Goal: Information Seeking & Learning: Check status

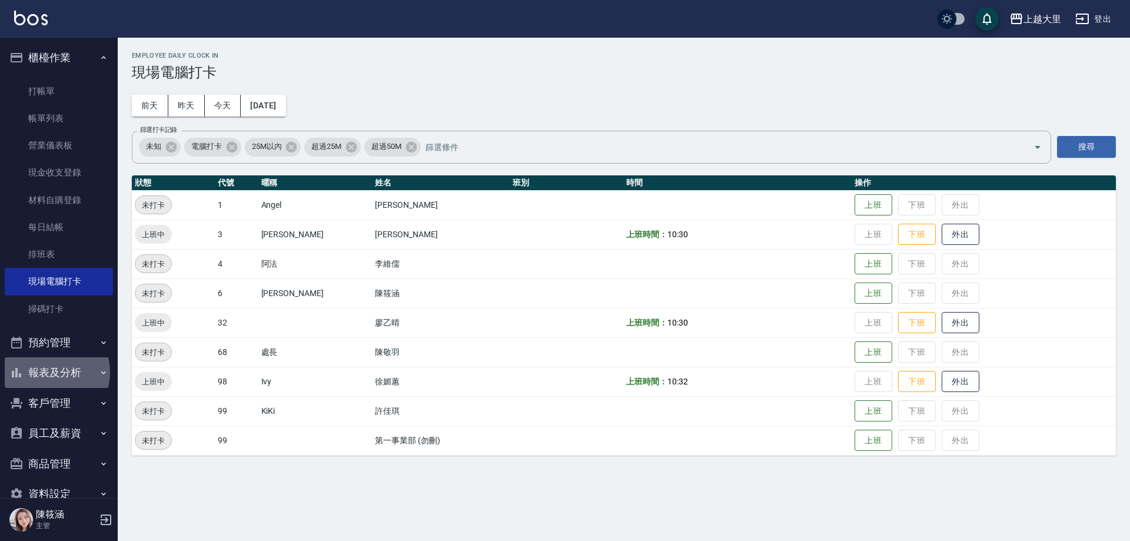
click at [46, 372] on button "報表及分析" at bounding box center [59, 372] width 108 height 31
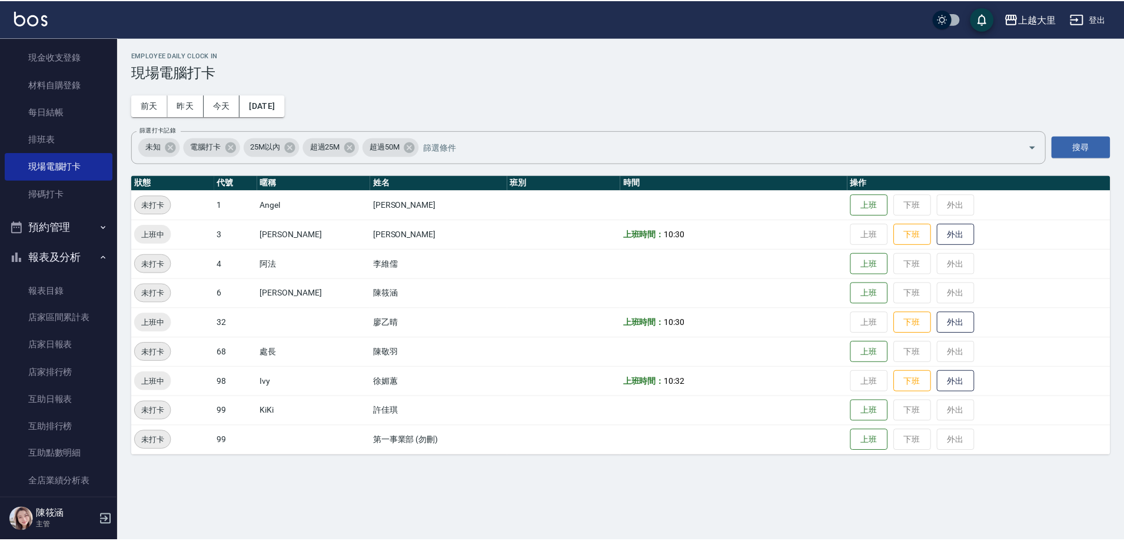
scroll to position [118, 0]
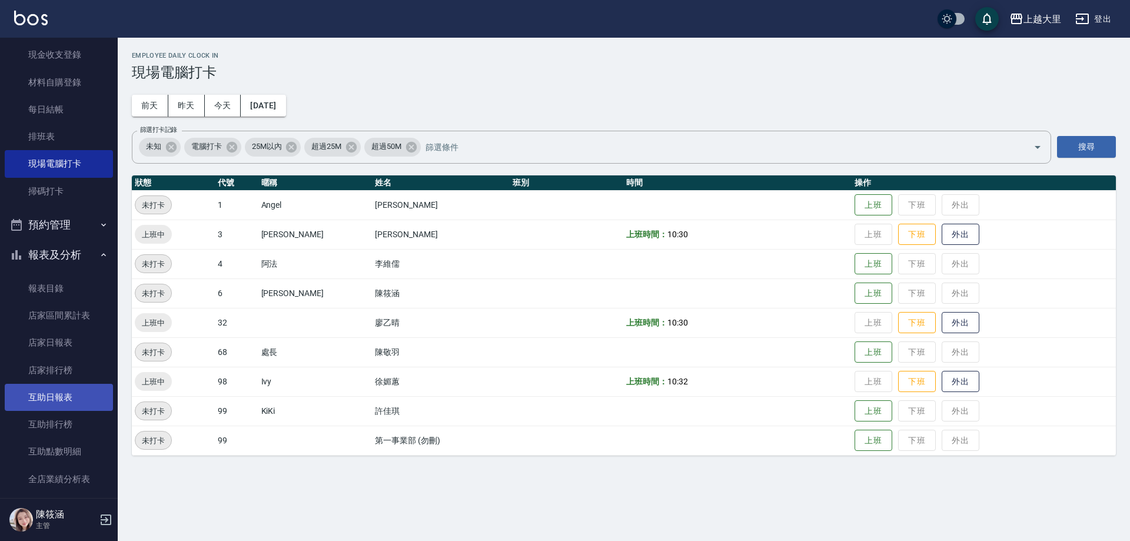
click at [42, 396] on link "互助日報表" at bounding box center [59, 397] width 108 height 27
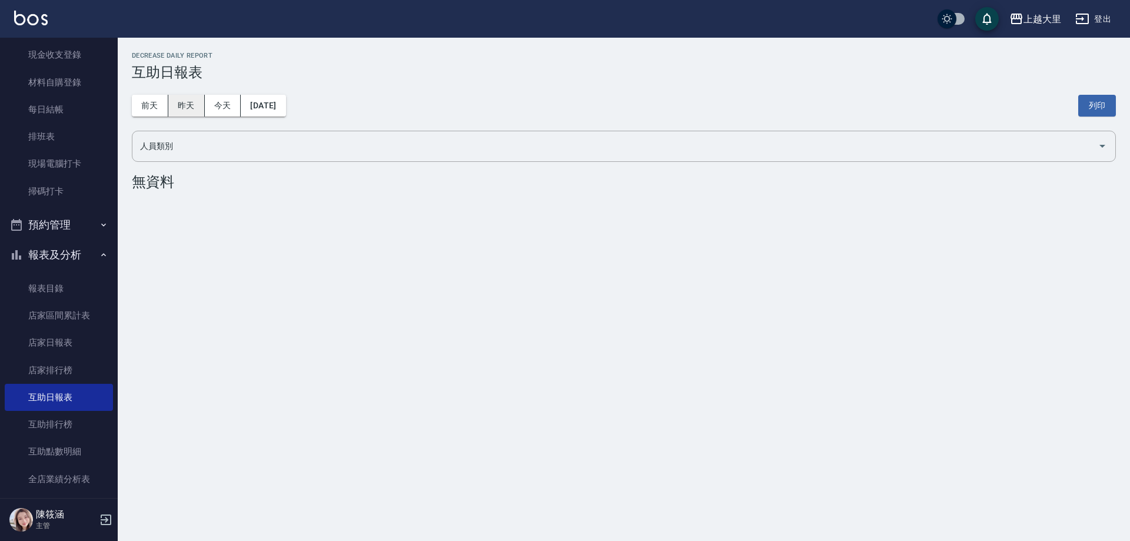
click at [188, 115] on button "昨天" at bounding box center [186, 106] width 36 height 22
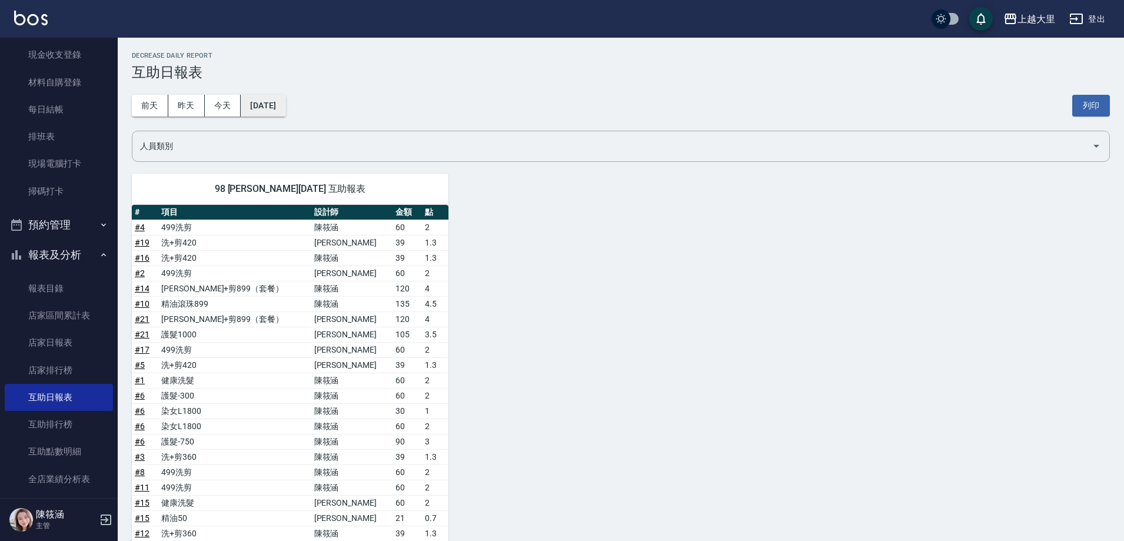
click at [284, 98] on button "[DATE]" at bounding box center [263, 106] width 45 height 22
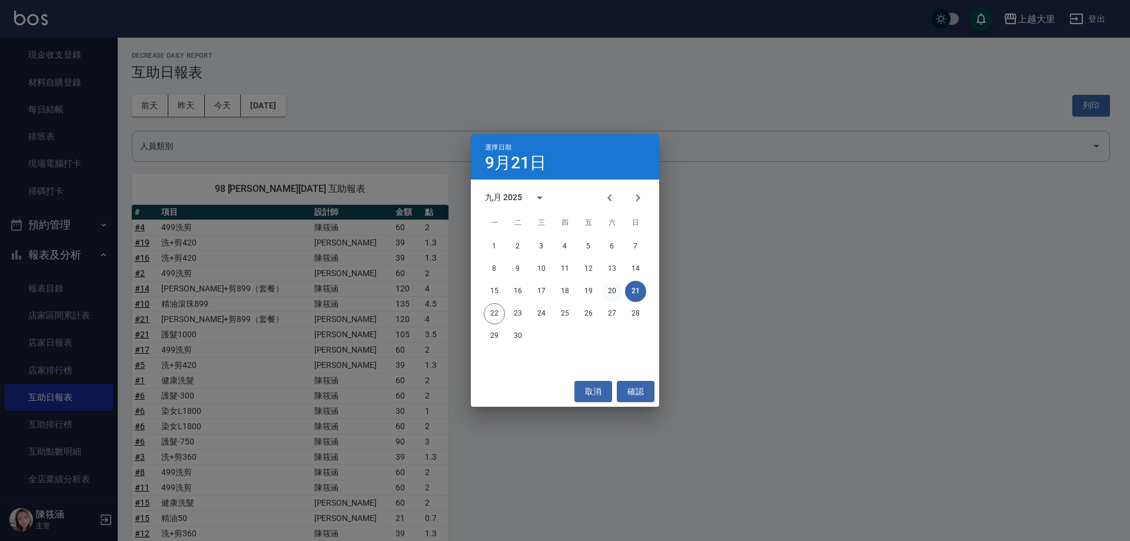
click at [610, 293] on button "20" at bounding box center [611, 291] width 21 height 21
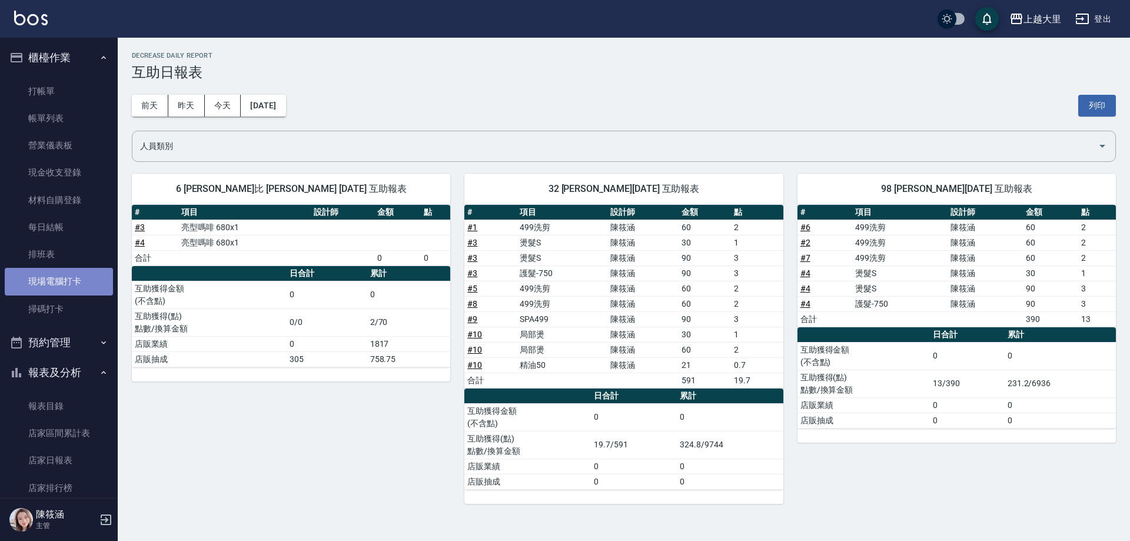
click at [71, 279] on link "現場電腦打卡" at bounding box center [59, 281] width 108 height 27
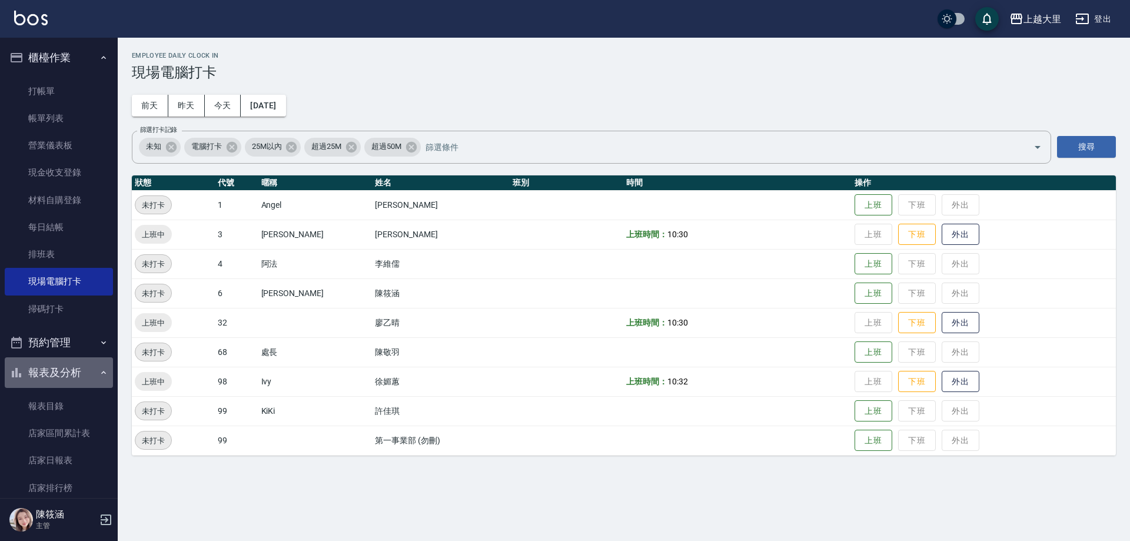
click at [89, 375] on button "報表及分析" at bounding box center [59, 372] width 108 height 31
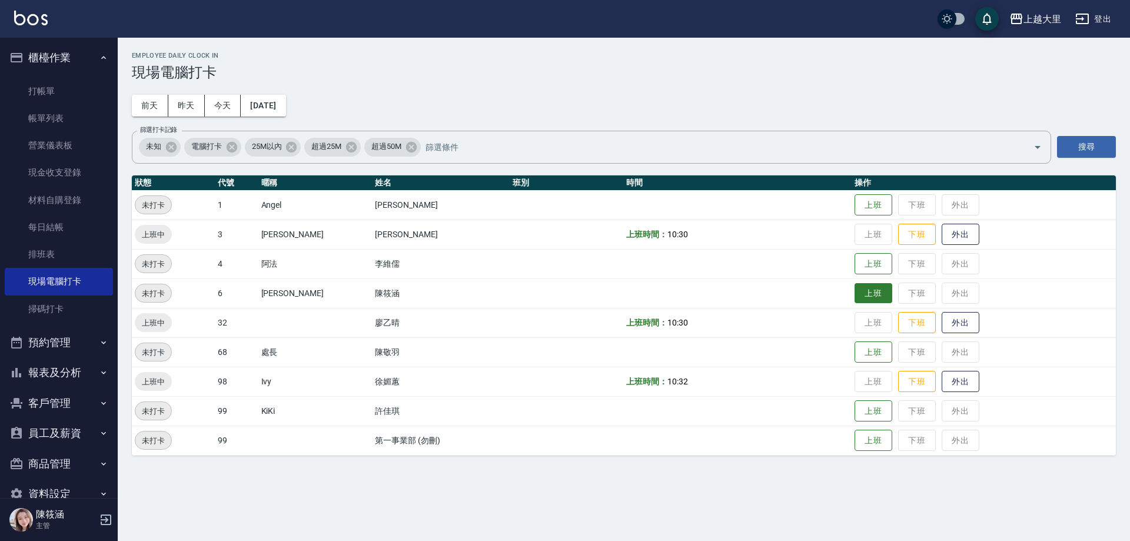
click at [877, 290] on button "上班" at bounding box center [873, 293] width 38 height 21
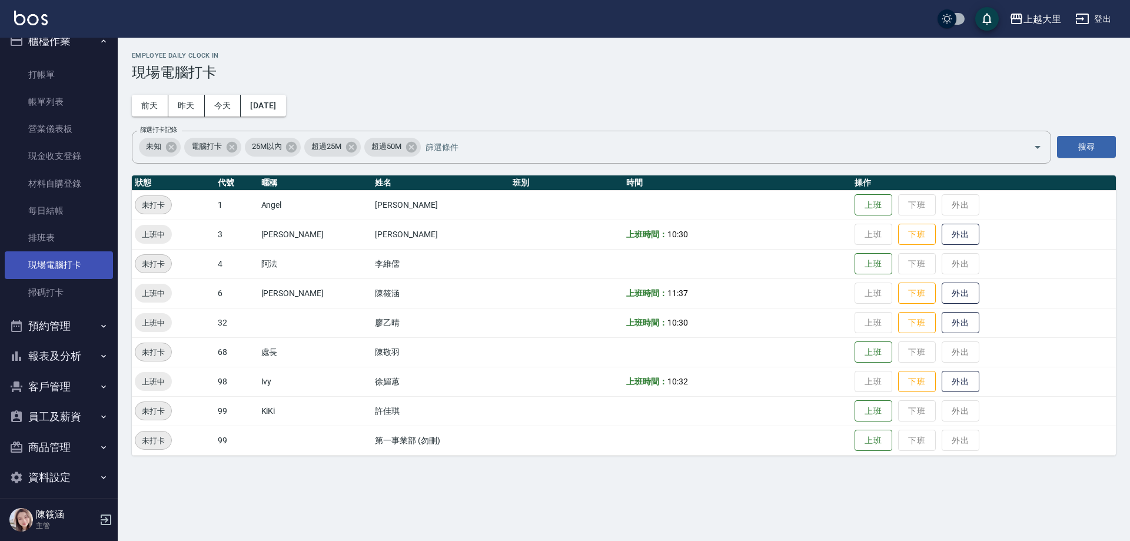
scroll to position [25, 0]
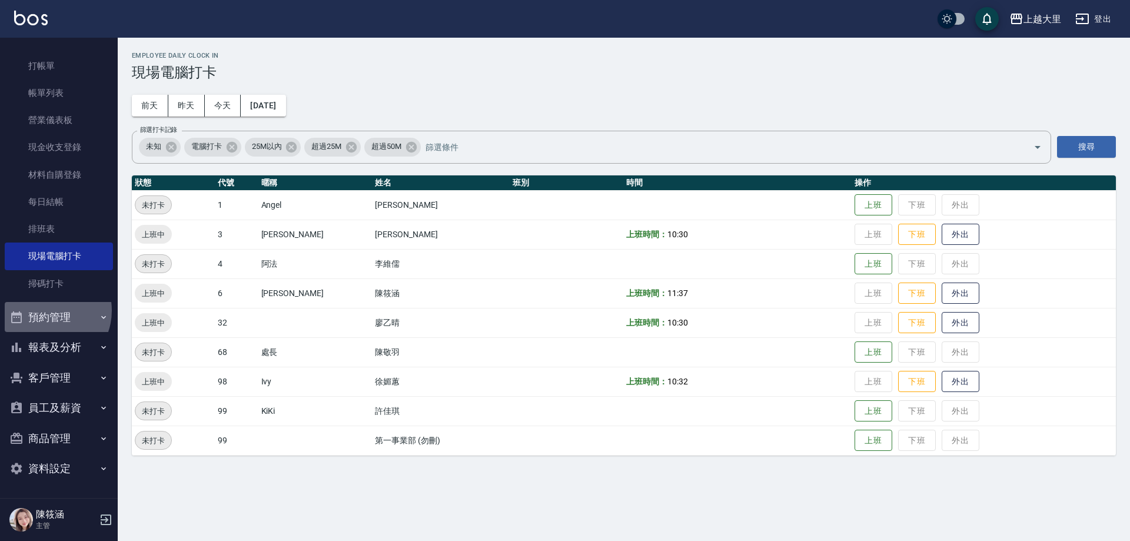
click at [45, 311] on button "預約管理" at bounding box center [59, 317] width 108 height 31
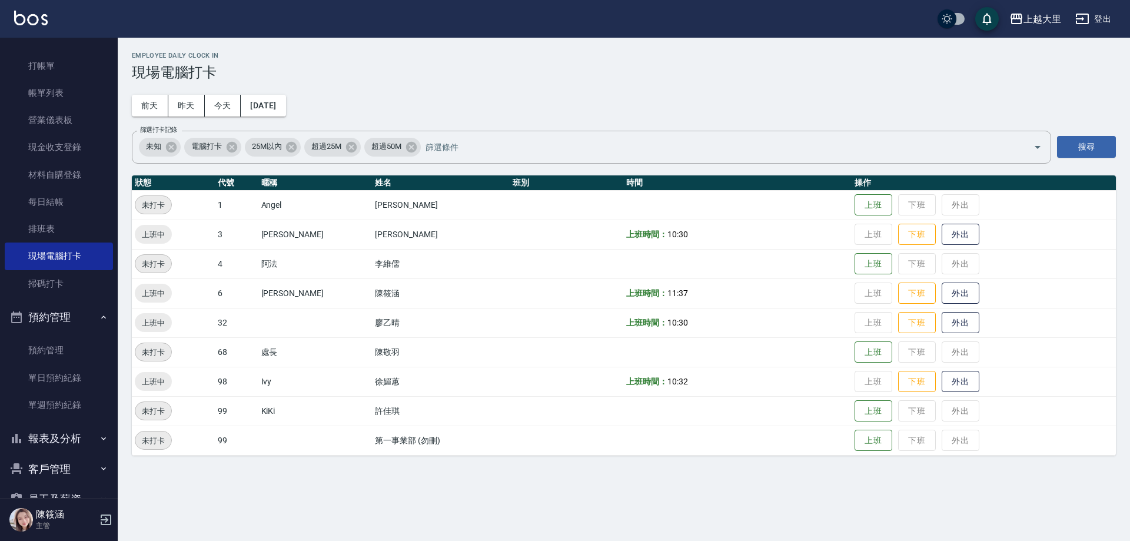
drag, startPoint x: 41, startPoint y: 305, endPoint x: 39, endPoint y: 311, distance: 6.7
click at [41, 305] on button "預約管理" at bounding box center [59, 317] width 108 height 31
click at [58, 342] on button "報表及分析" at bounding box center [59, 347] width 108 height 31
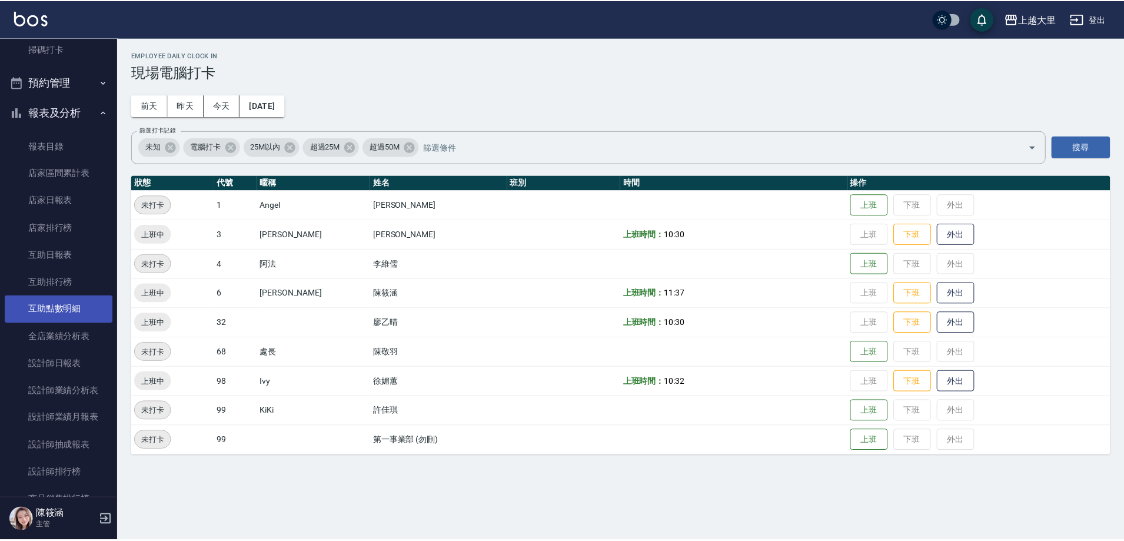
scroll to position [261, 0]
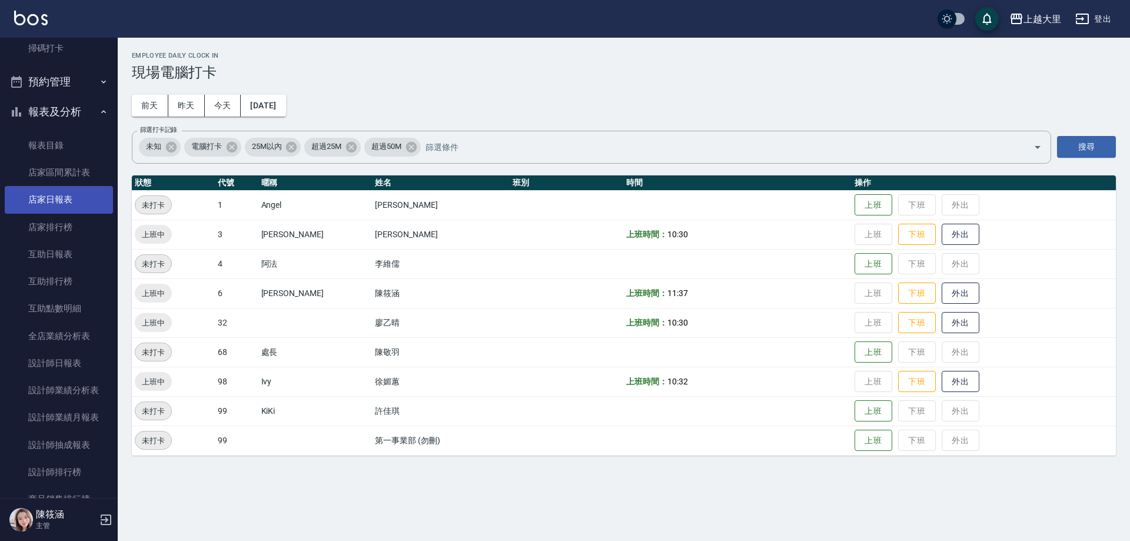
click at [61, 198] on link "店家日報表" at bounding box center [59, 199] width 108 height 27
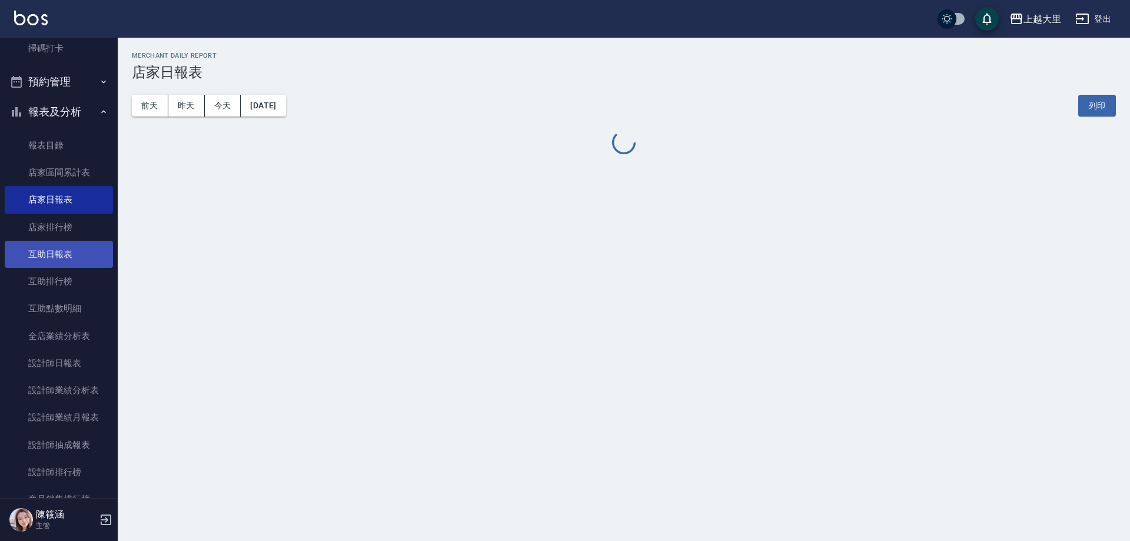
click at [72, 254] on link "互助日報表" at bounding box center [59, 254] width 108 height 27
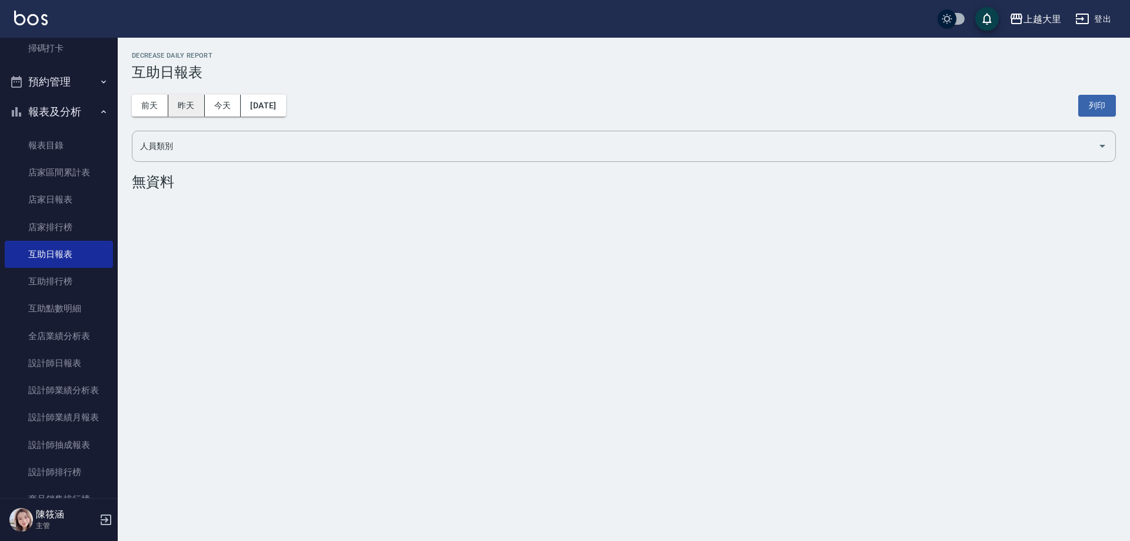
click at [187, 108] on button "昨天" at bounding box center [186, 106] width 36 height 22
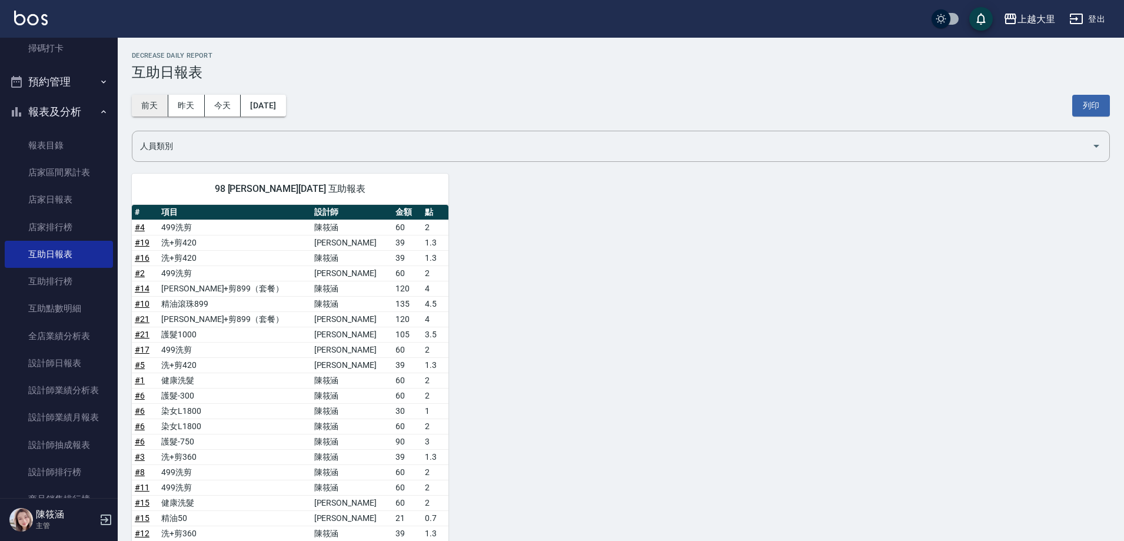
click at [155, 108] on button "前天" at bounding box center [150, 106] width 36 height 22
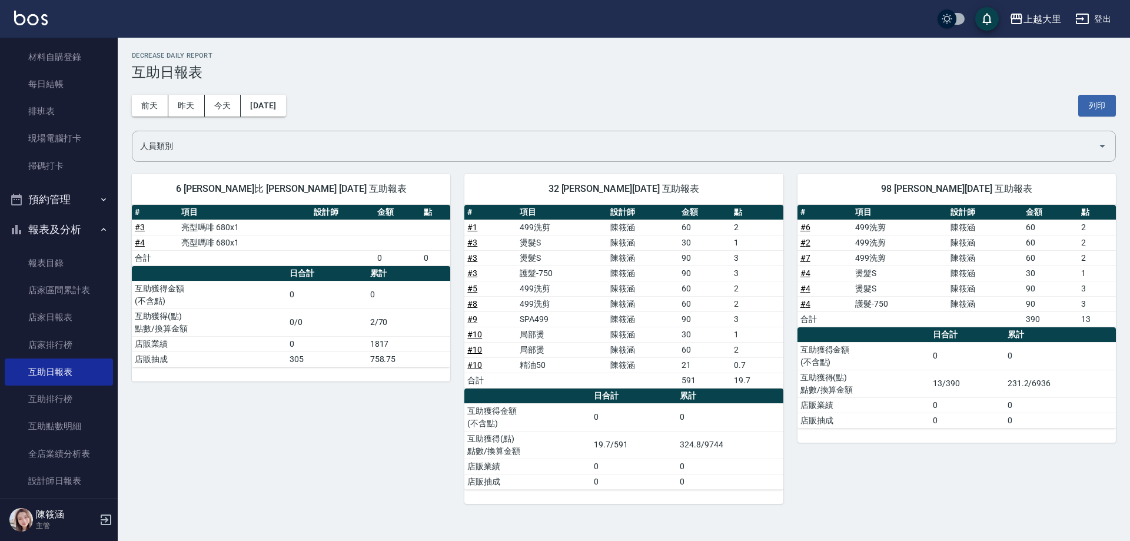
drag, startPoint x: 77, startPoint y: 218, endPoint x: 66, endPoint y: 215, distance: 11.6
click at [77, 218] on button "報表及分析" at bounding box center [59, 229] width 108 height 31
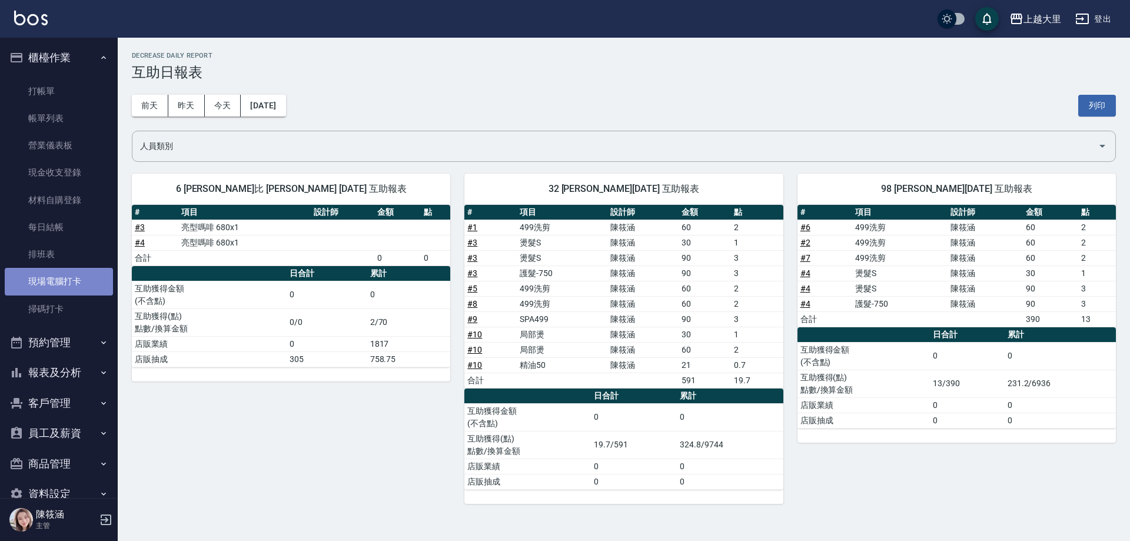
click at [66, 270] on link "現場電腦打卡" at bounding box center [59, 281] width 108 height 27
